Goal: Information Seeking & Learning: Learn about a topic

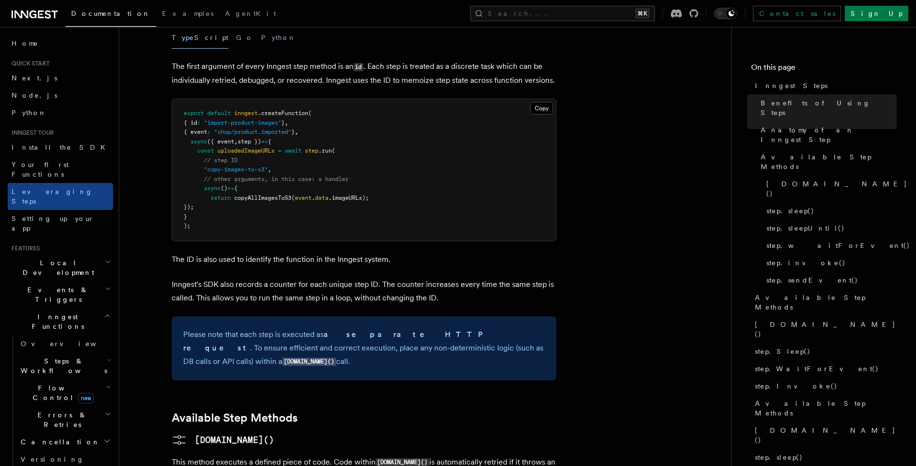
scroll to position [481, 0]
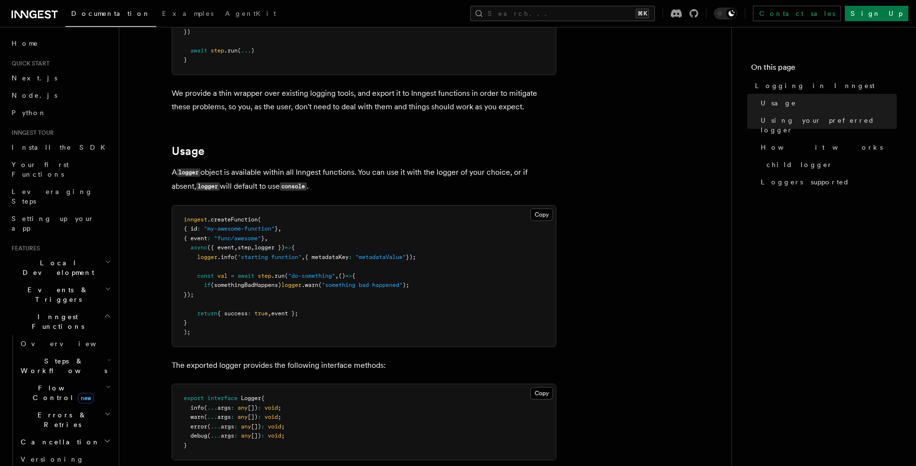
scroll to position [199, 0]
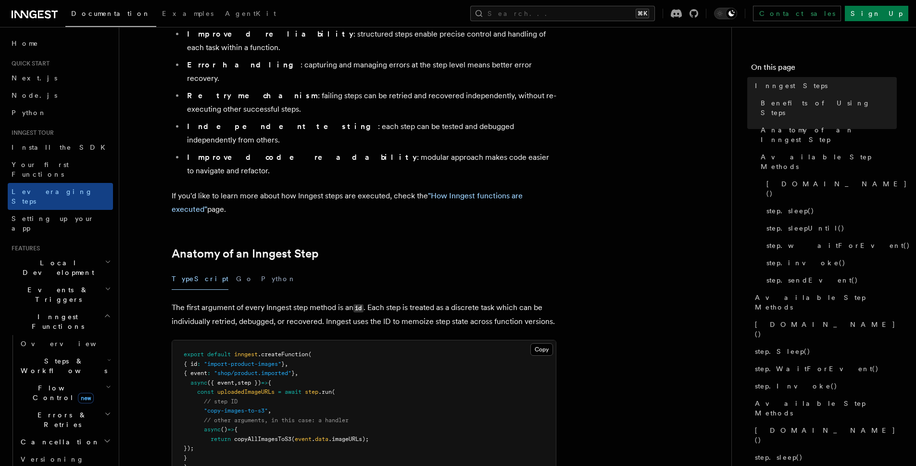
scroll to position [242, 0]
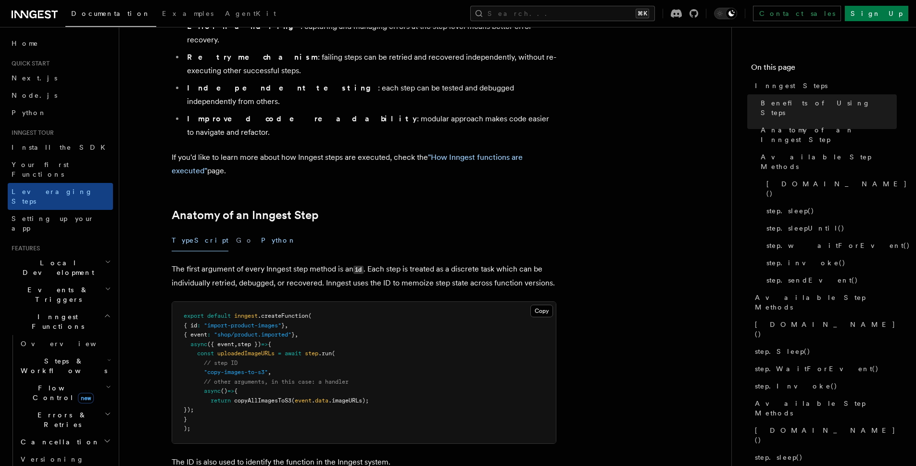
click at [261, 229] on button "Python" at bounding box center [278, 240] width 35 height 22
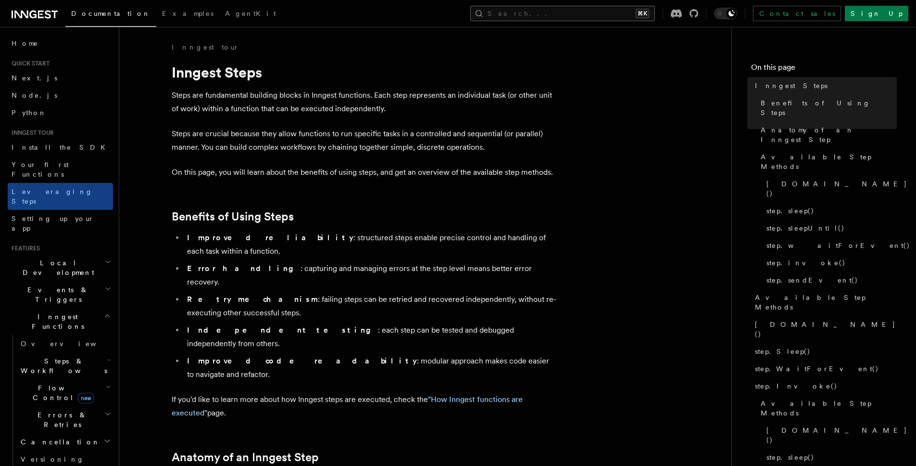
click at [606, 17] on button "Search... ⌘K" at bounding box center [563, 13] width 185 height 15
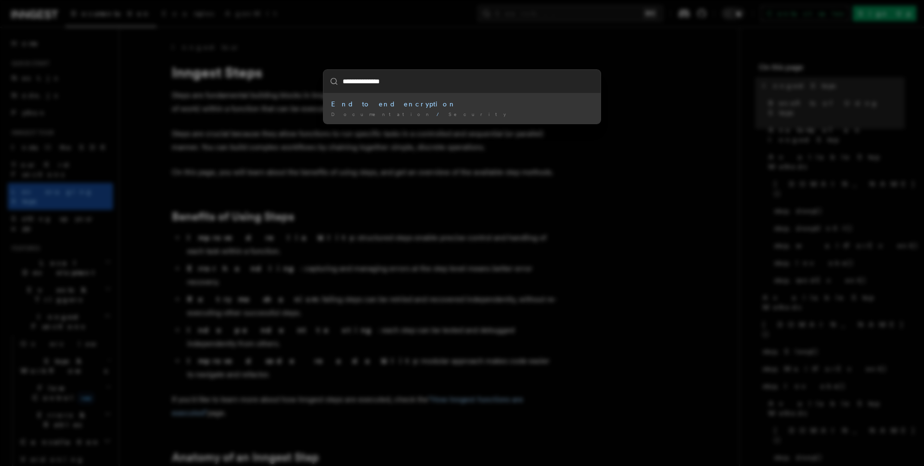
type input "**********"
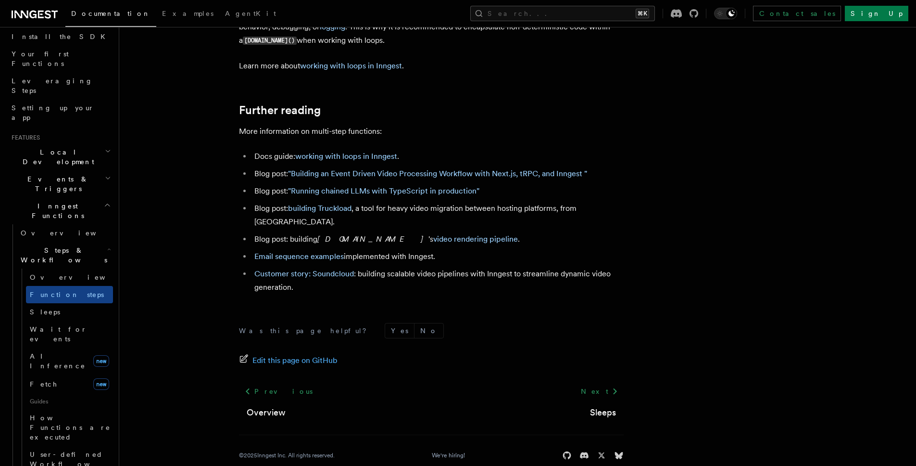
scroll to position [165, 0]
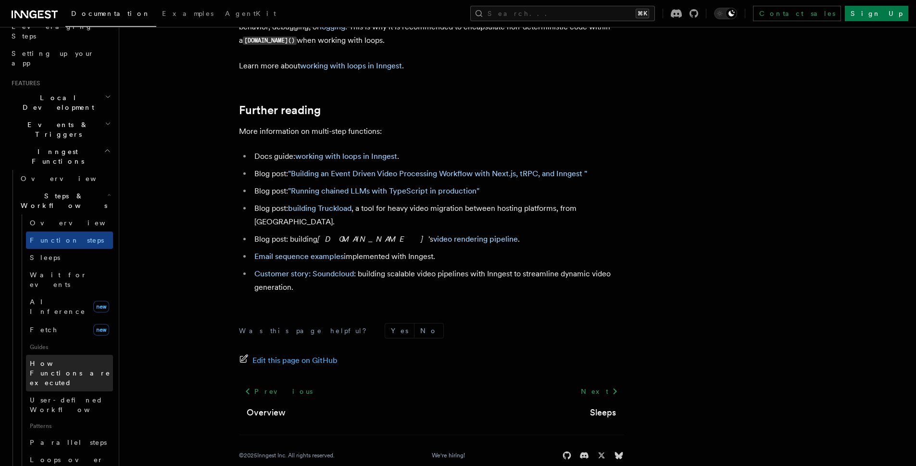
click at [72, 358] on span "How Functions are executed" at bounding box center [71, 372] width 83 height 29
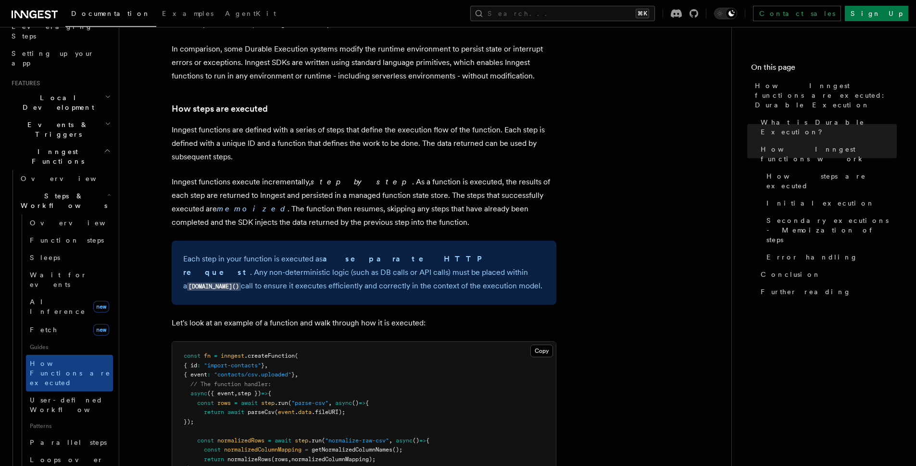
scroll to position [776, 0]
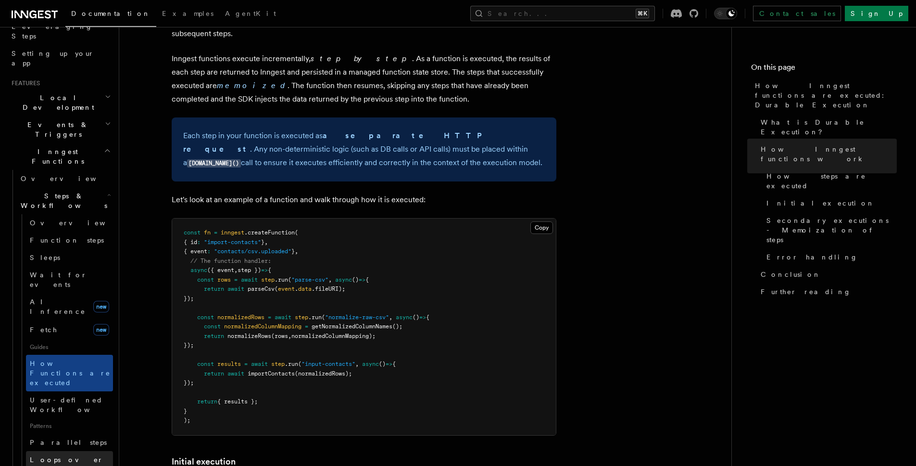
click at [62, 456] on span "Loops over steps" at bounding box center [67, 464] width 74 height 17
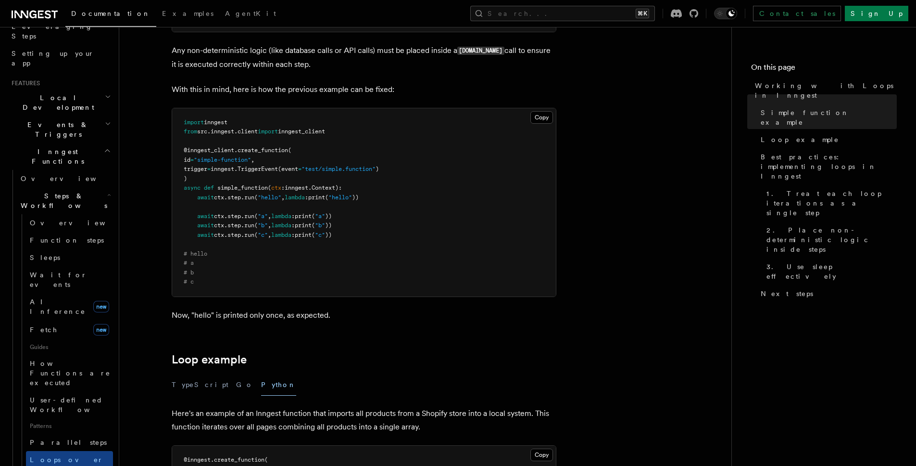
scroll to position [647, 0]
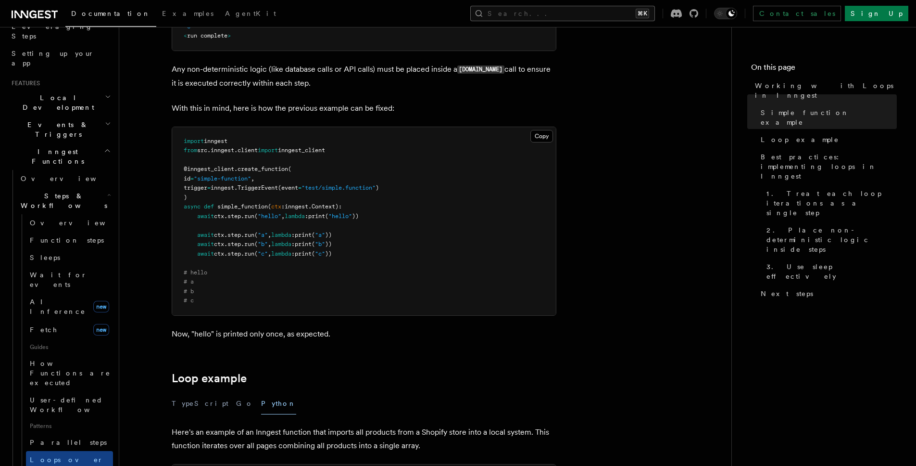
click at [599, 13] on button "Search... ⌘K" at bounding box center [563, 13] width 185 height 15
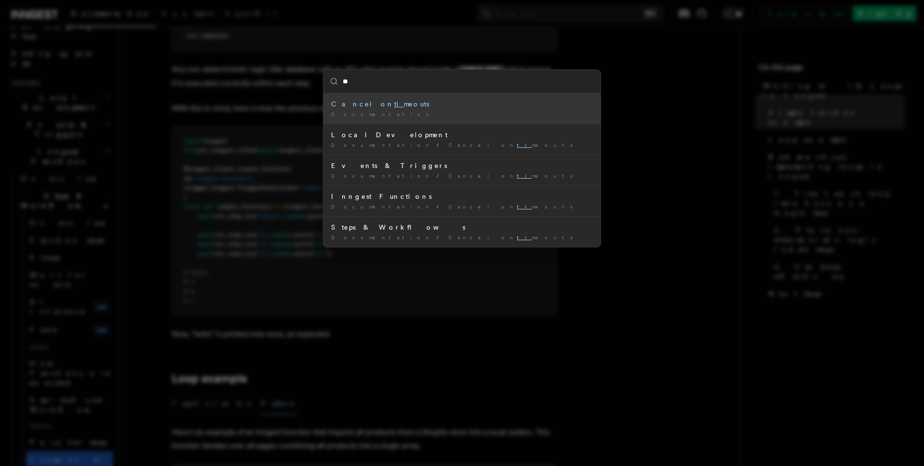
type input "*"
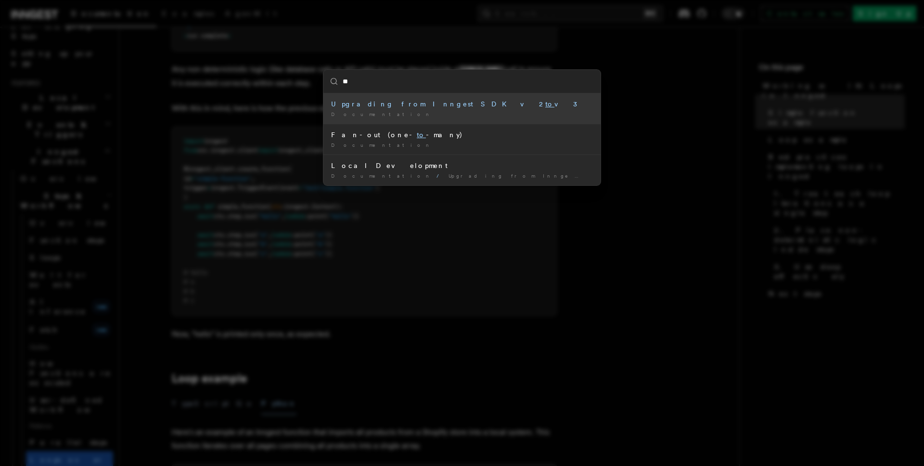
type input "*"
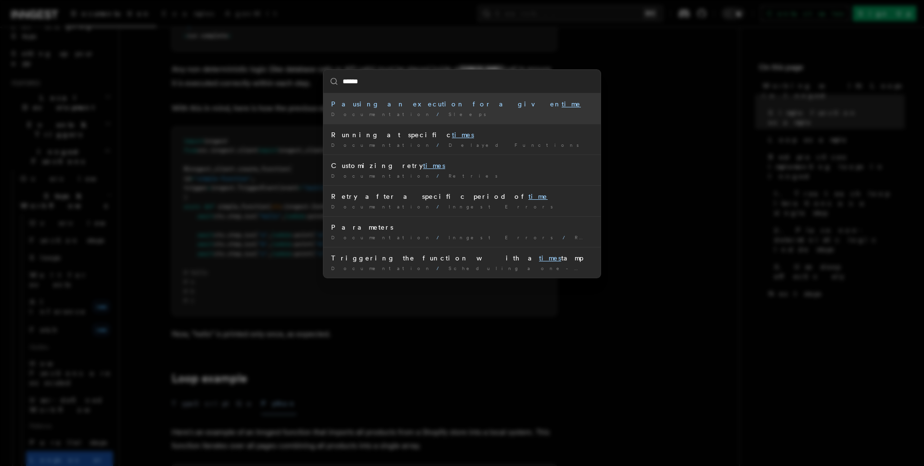
type input "*******"
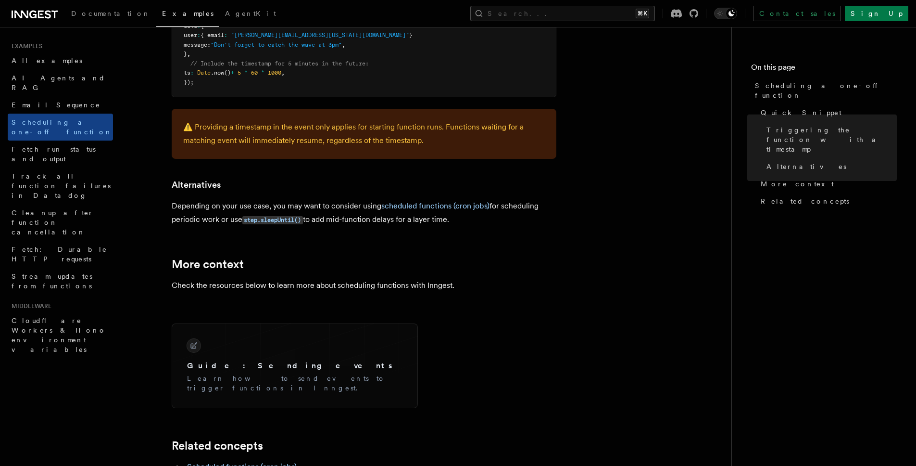
scroll to position [315, 0]
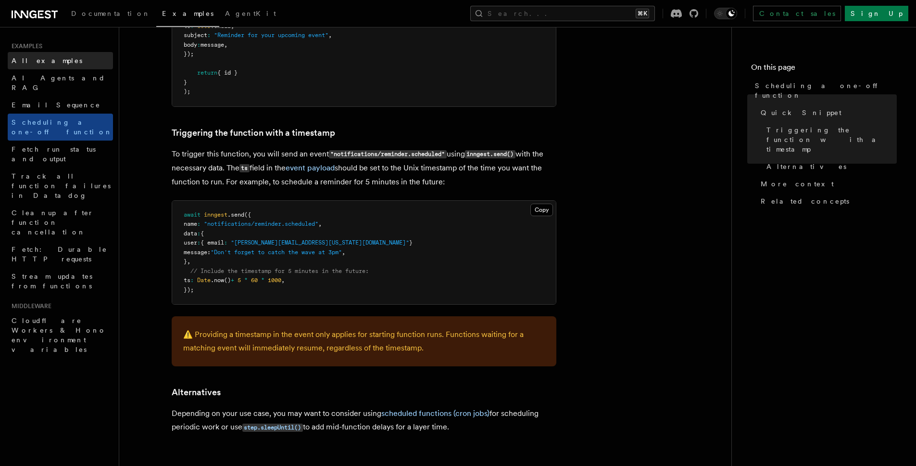
click at [64, 60] on link "All examples" at bounding box center [60, 60] width 105 height 17
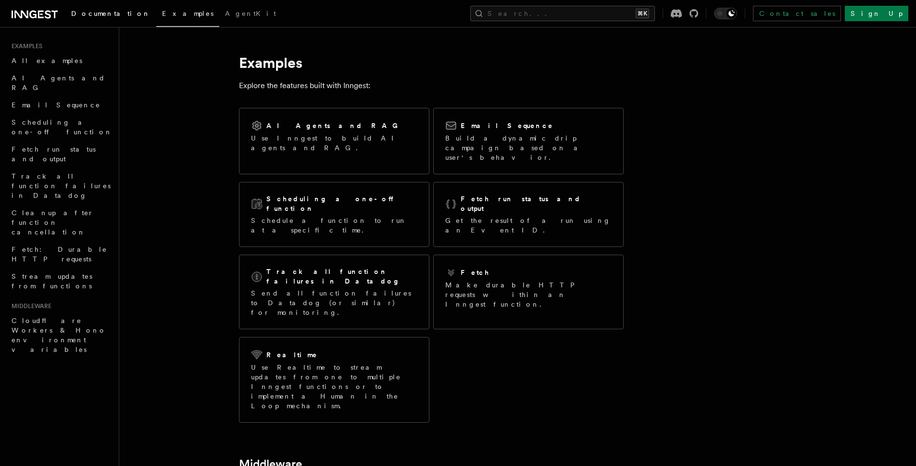
click at [104, 15] on span "Documentation" at bounding box center [110, 14] width 79 height 8
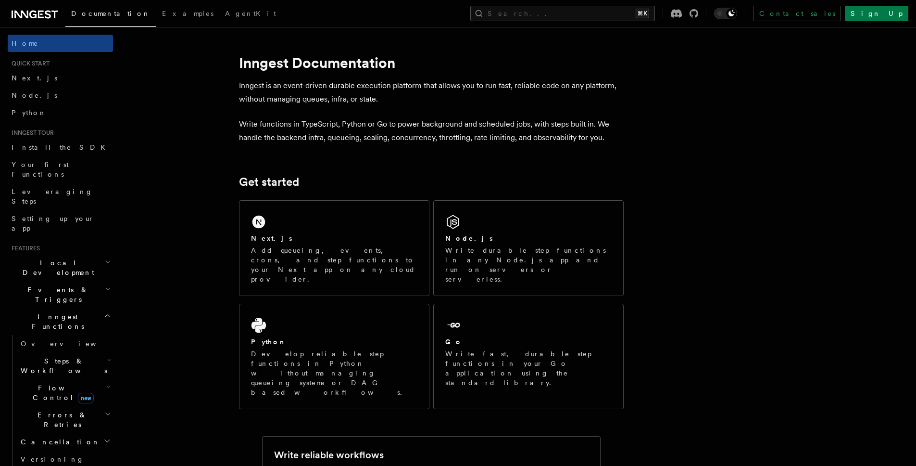
click at [43, 123] on div "Home Quick start Next.js Node.js Python Inngest tour Install the SDK Your first…" at bounding box center [60, 448] width 105 height 826
click at [42, 120] on link "Python" at bounding box center [60, 112] width 105 height 17
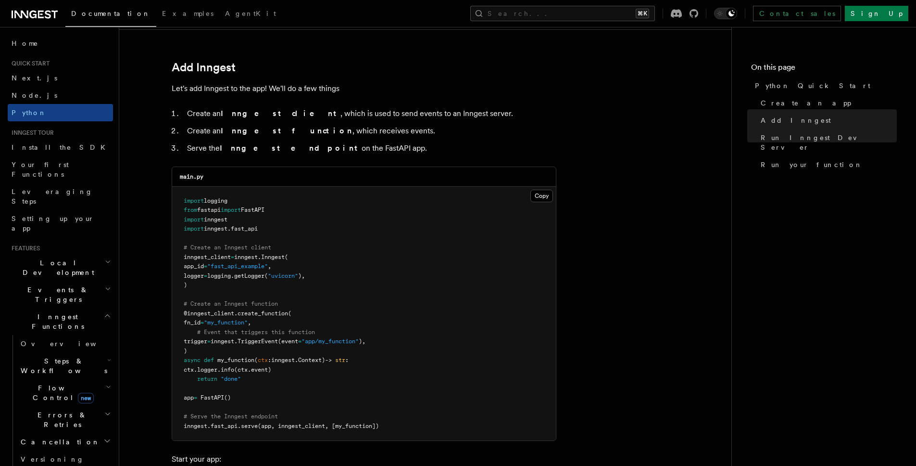
scroll to position [516, 0]
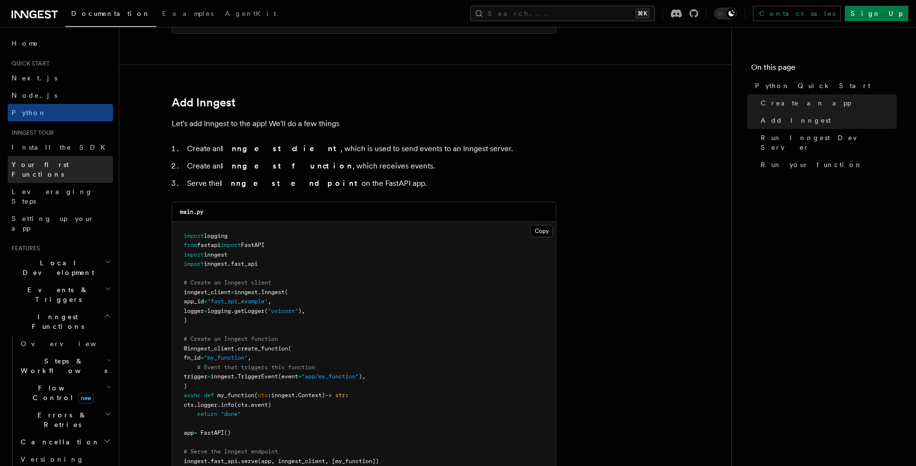
click at [52, 160] on span "Your first Functions" at bounding box center [63, 169] width 102 height 19
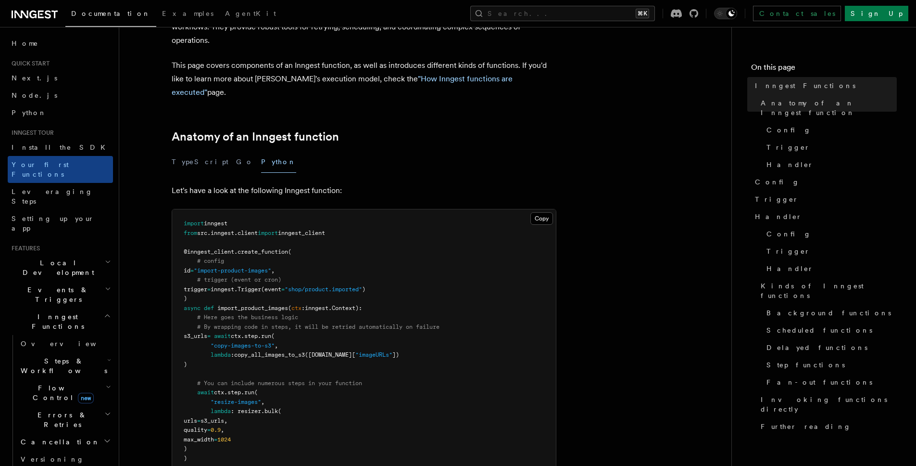
scroll to position [414, 0]
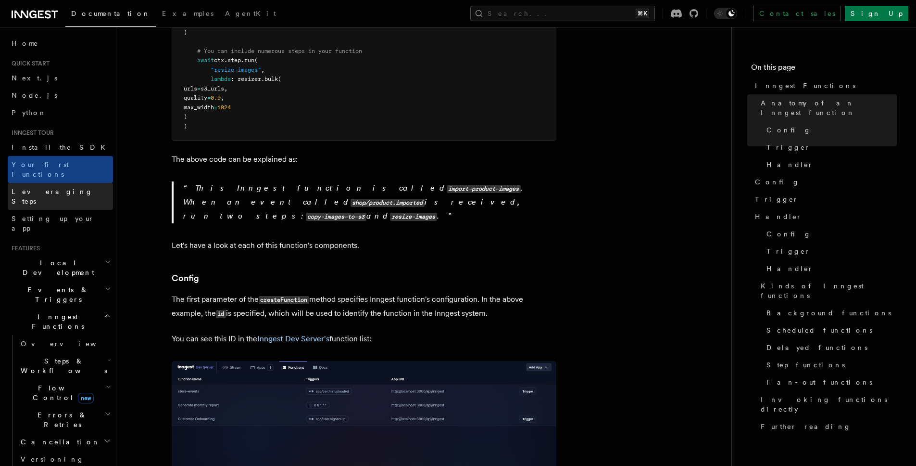
click at [63, 188] on span "Leveraging Steps" at bounding box center [52, 196] width 81 height 17
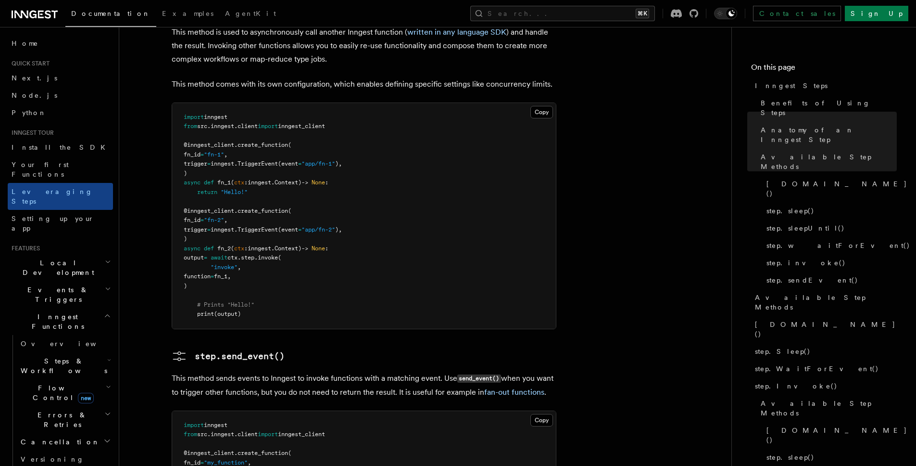
scroll to position [1881, 0]
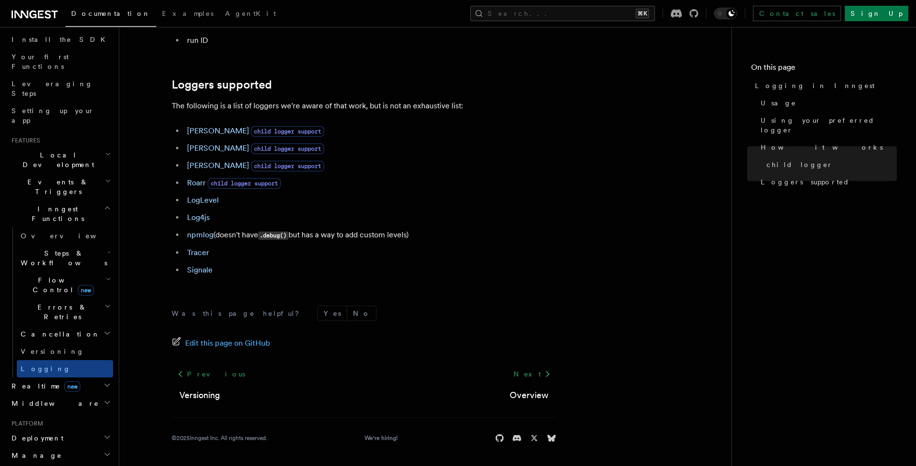
scroll to position [146, 0]
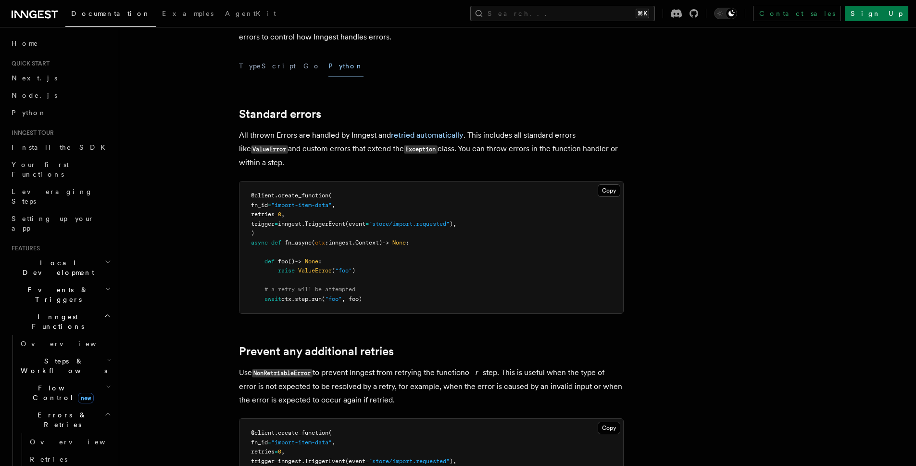
scroll to position [79, 0]
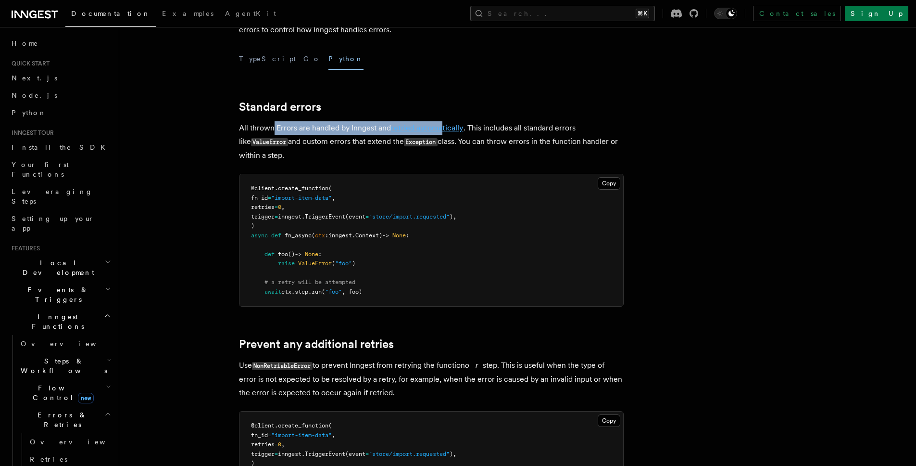
drag, startPoint x: 406, startPoint y: 126, endPoint x: 462, endPoint y: 125, distance: 55.8
click at [450, 125] on p "All thrown Errors are handled by Inngest and retried automatically . This inclu…" at bounding box center [431, 141] width 385 height 41
click at [478, 123] on p "All thrown Errors are handled by Inngest and retried automatically . This inclu…" at bounding box center [431, 141] width 385 height 41
drag, startPoint x: 264, startPoint y: 209, endPoint x: 380, endPoint y: 206, distance: 116.0
click at [380, 206] on pre "@client . create_function ( fn_id = "import-item-data" , retries = 0 , trigger …" at bounding box center [432, 240] width 384 height 132
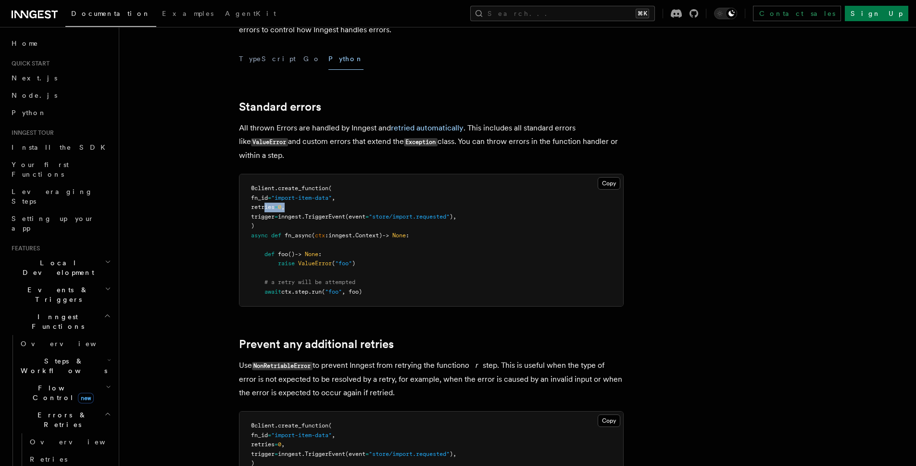
copy span "retries = 0 ,"
